Goal: Information Seeking & Learning: Learn about a topic

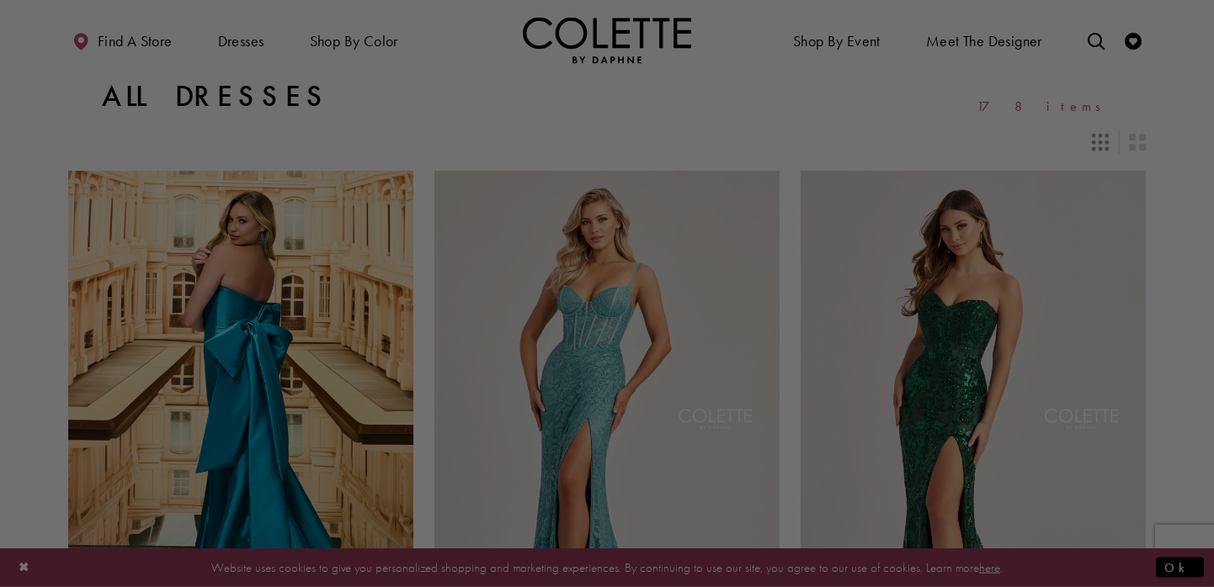
click at [247, 39] on div at bounding box center [612, 296] width 1225 height 593
click at [393, 132] on div at bounding box center [612, 296] width 1225 height 593
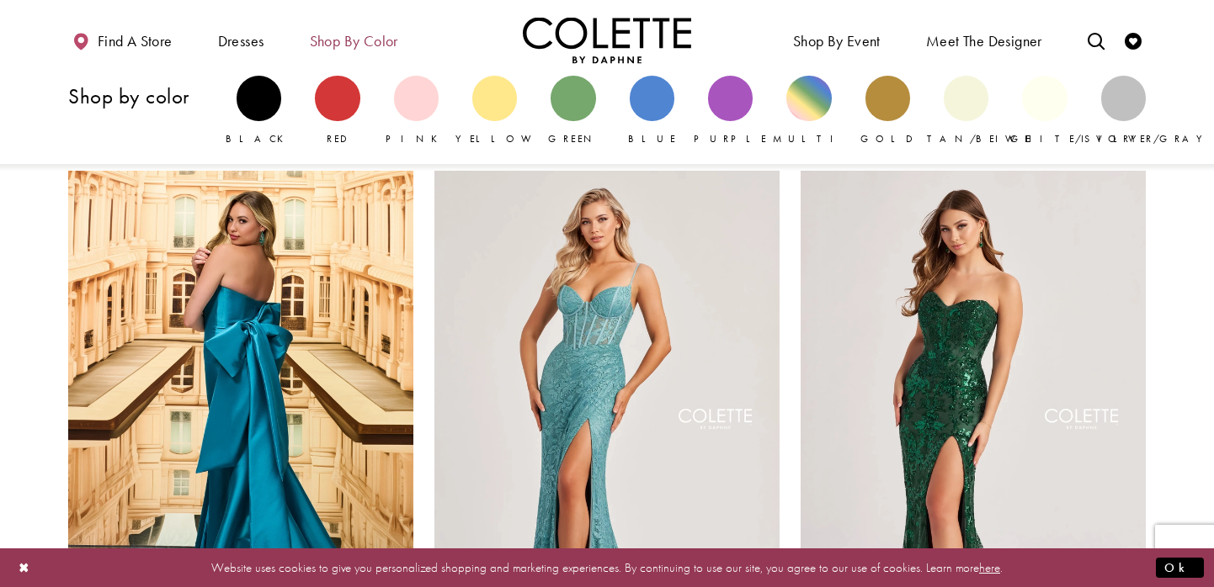
click at [335, 44] on span "Shop by color" at bounding box center [354, 41] width 88 height 17
click at [662, 109] on div "Primary block" at bounding box center [651, 98] width 45 height 45
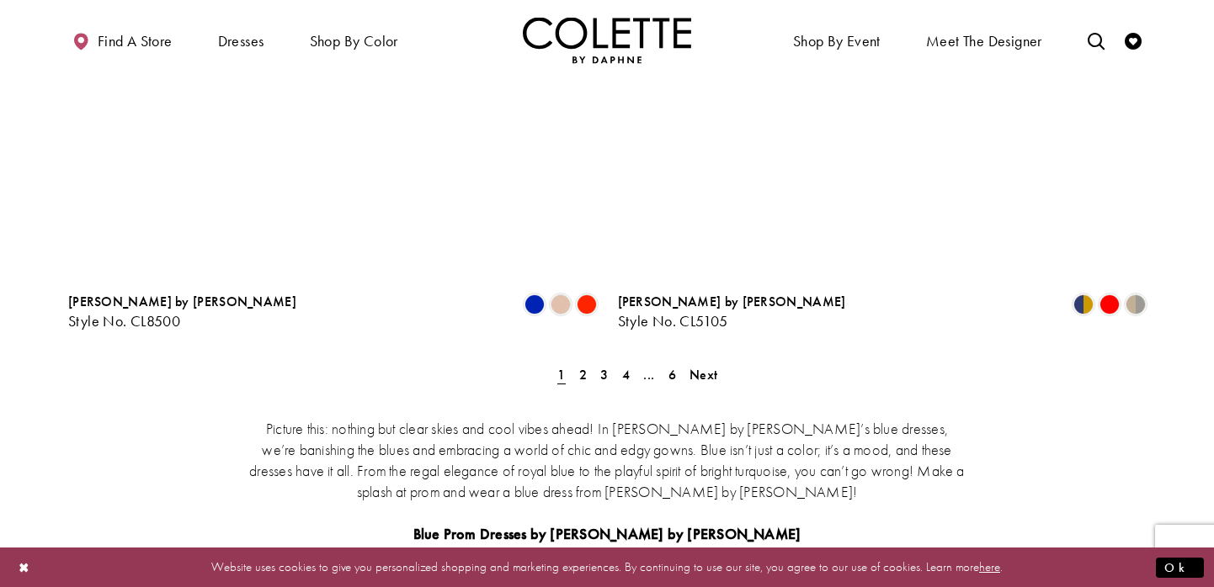
scroll to position [3170, 0]
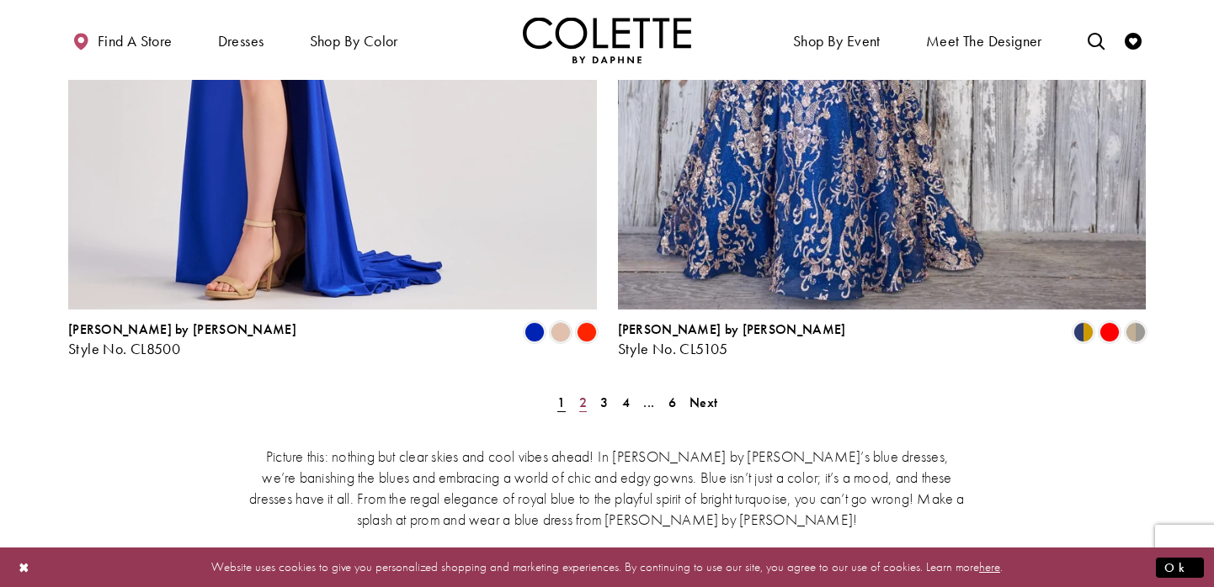
click at [583, 394] on span "2" at bounding box center [583, 403] width 8 height 18
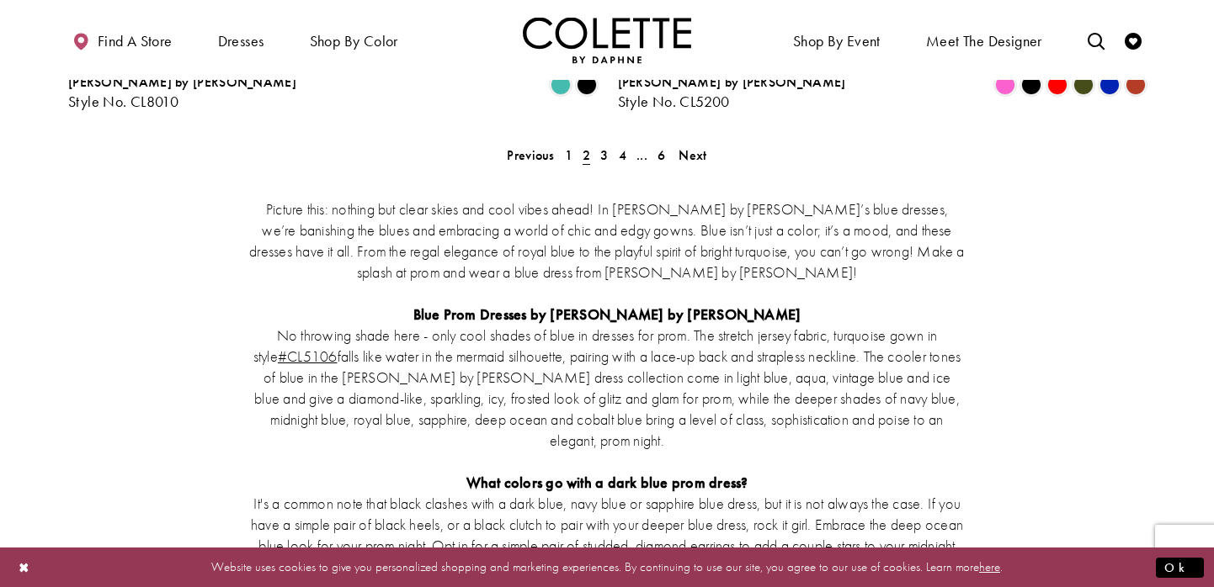
scroll to position [3303, 0]
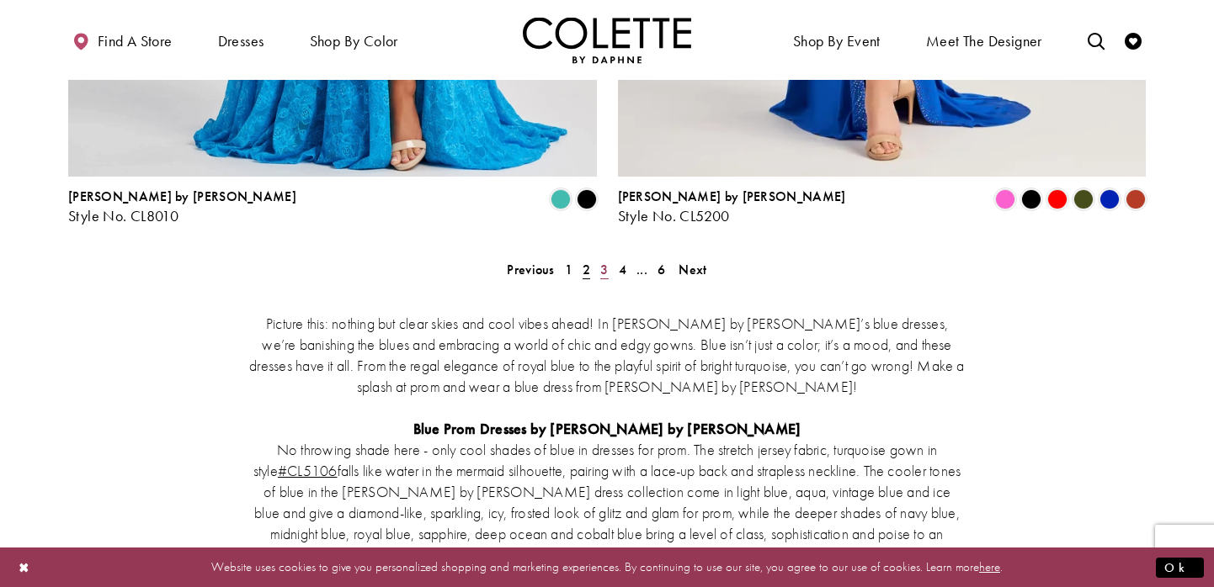
click at [603, 261] on span "3" at bounding box center [604, 270] width 8 height 18
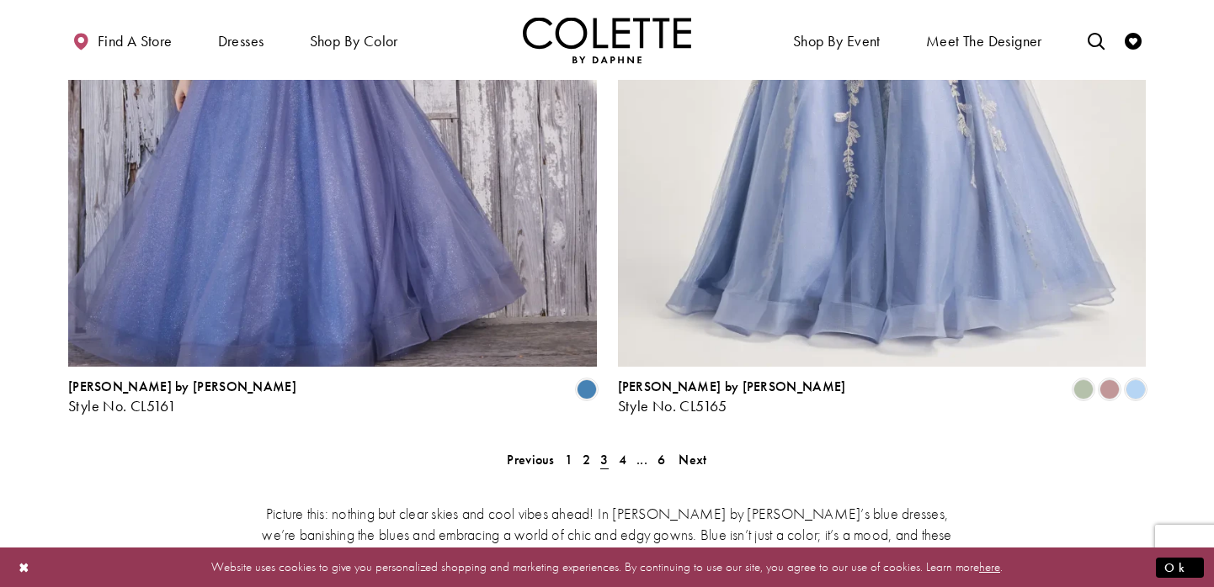
scroll to position [3300, 0]
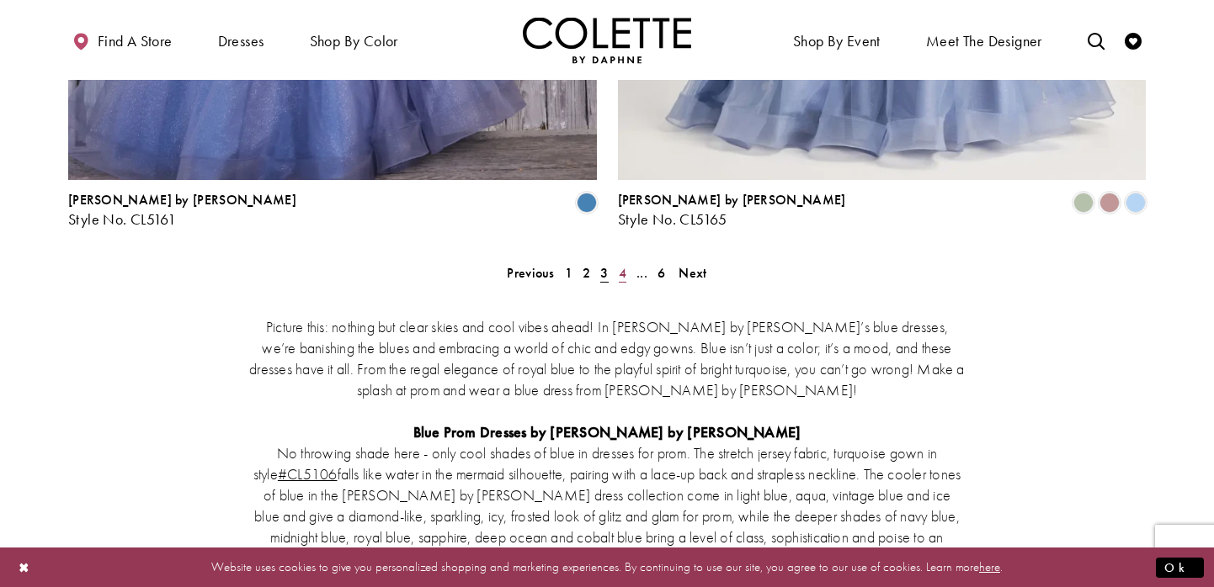
click at [614, 261] on link "4" at bounding box center [622, 273] width 18 height 24
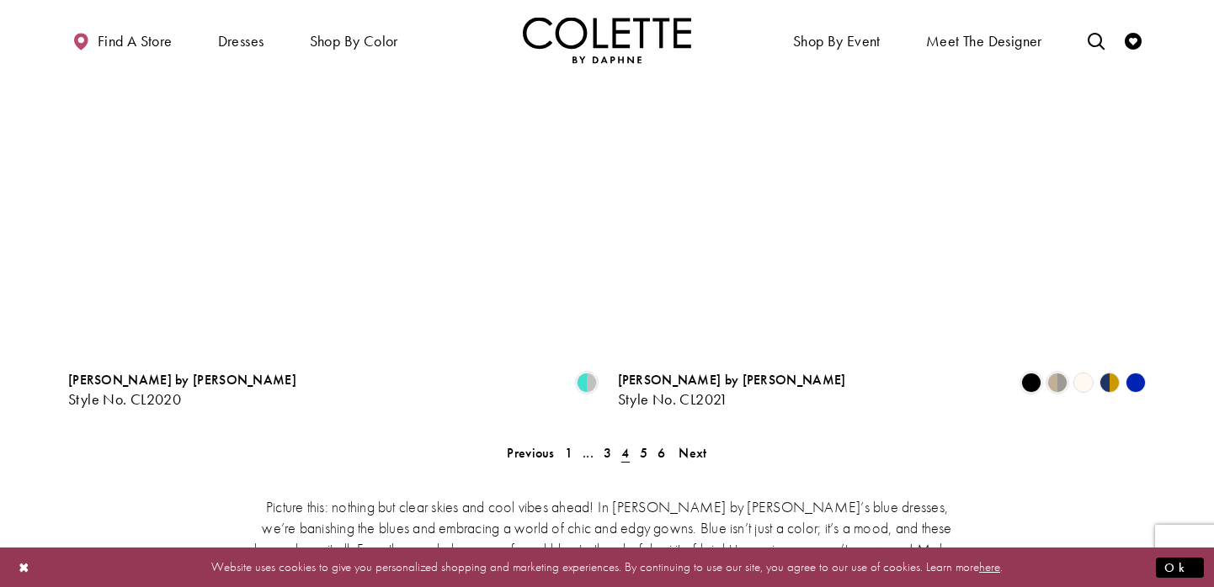
scroll to position [3147, 0]
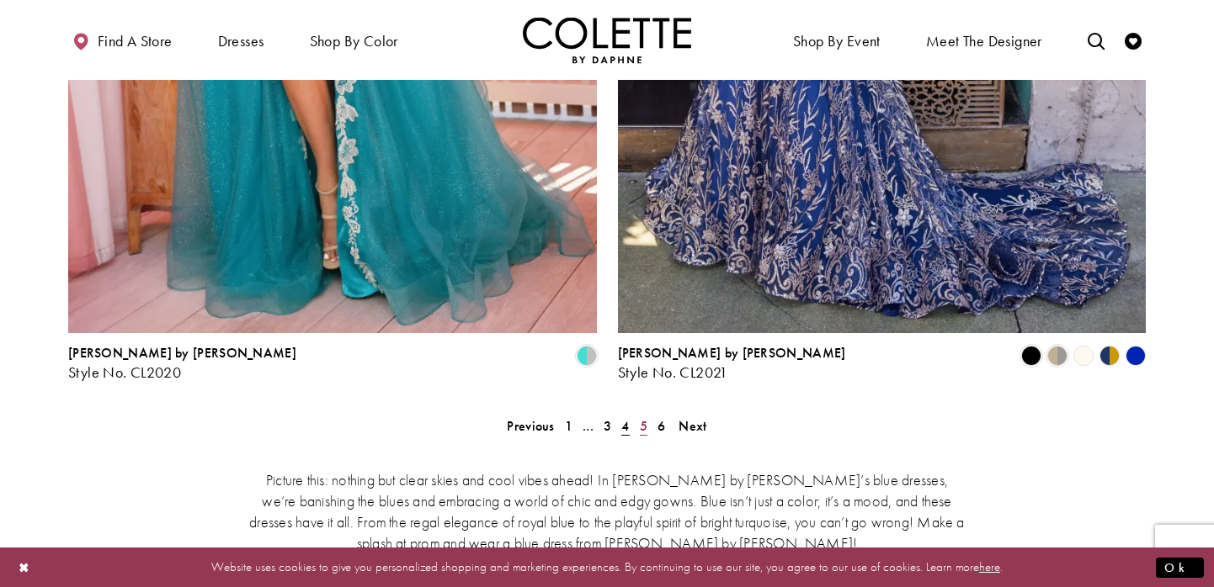
click at [641, 417] on span "5" at bounding box center [644, 426] width 8 height 18
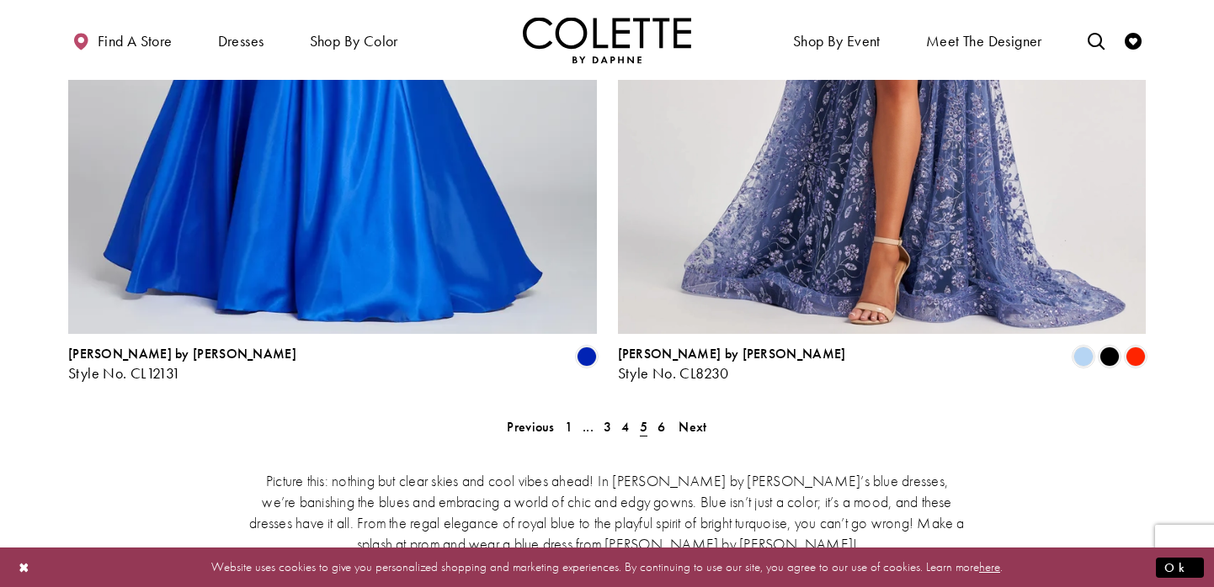
scroll to position [3125, 0]
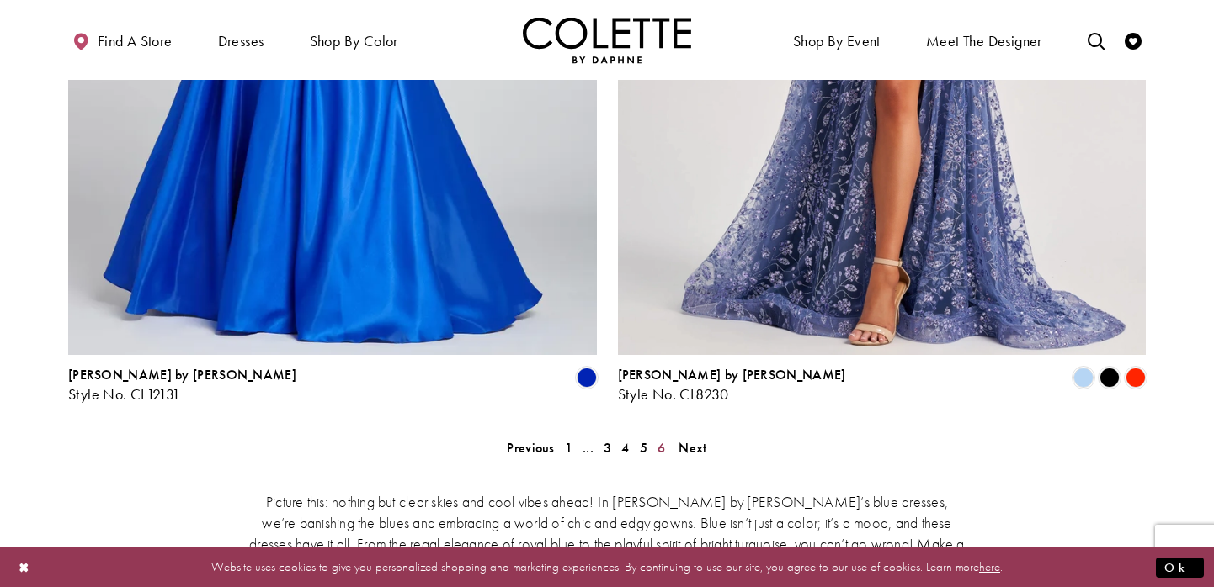
click at [664, 439] on span "6" at bounding box center [661, 448] width 8 height 18
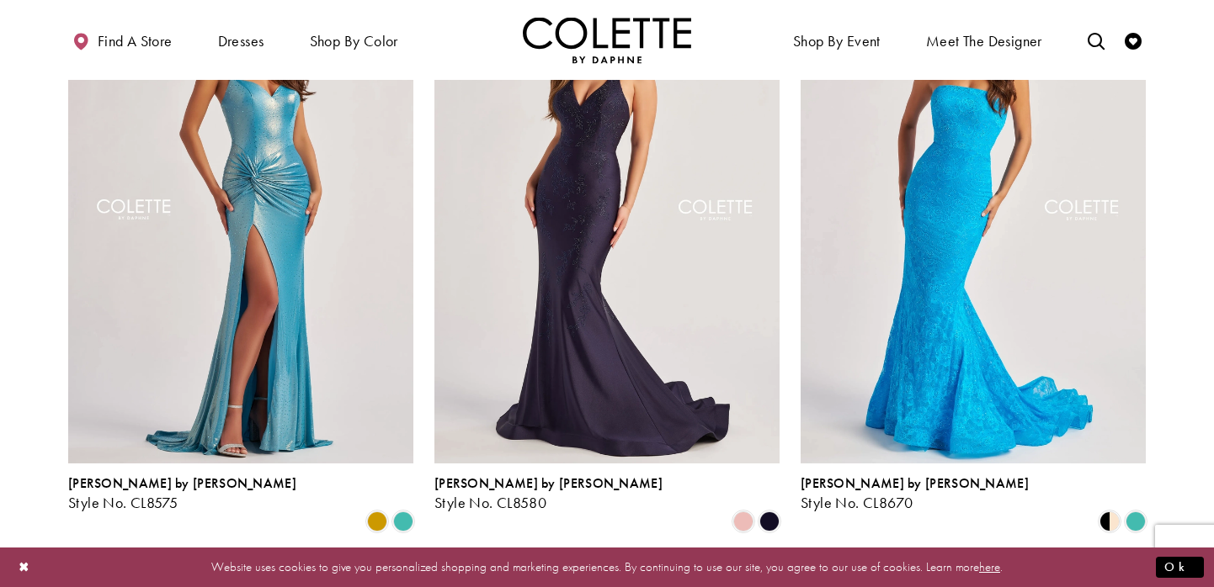
scroll to position [1424, 0]
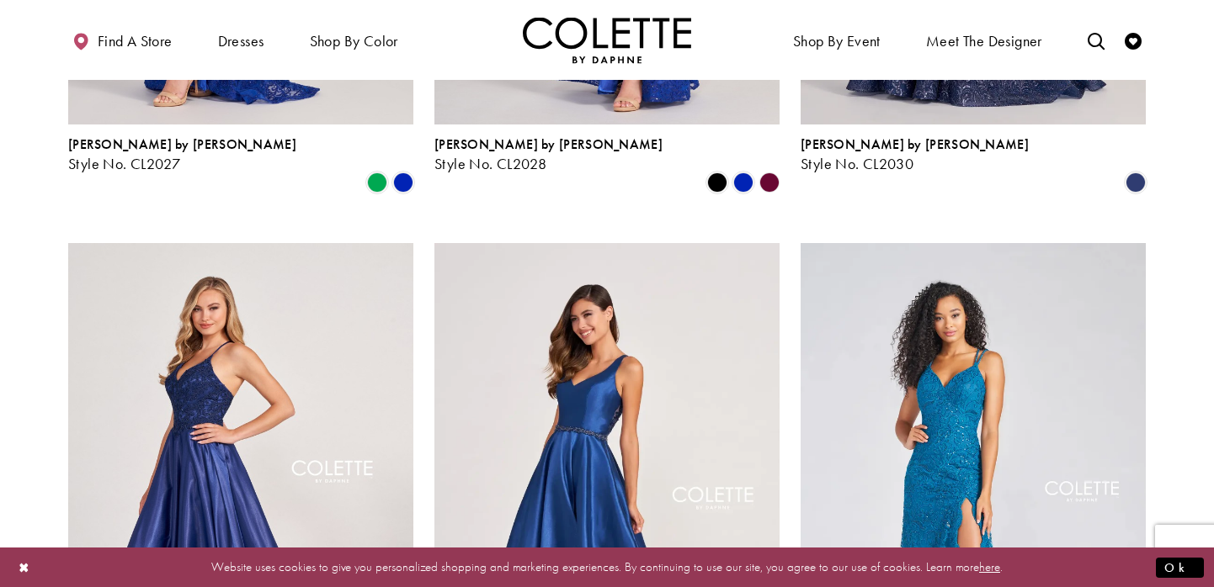
scroll to position [1247, 0]
